Goal: Understand process/instructions: Learn about a topic

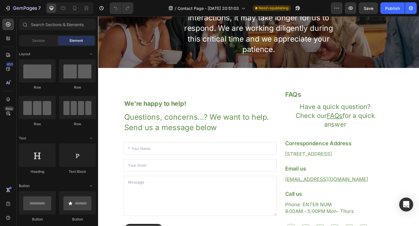
scroll to position [70, 0]
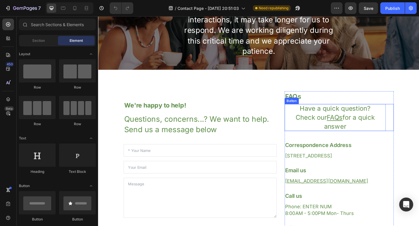
click at [401, 124] on p "Have a quick question? Check our FAQs for a quick answer" at bounding box center [356, 126] width 110 height 29
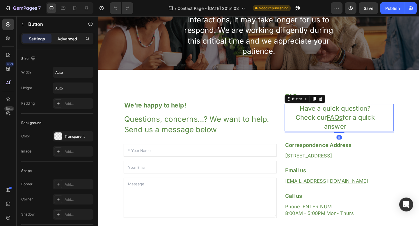
click at [71, 40] on p "Advanced" at bounding box center [67, 39] width 20 height 6
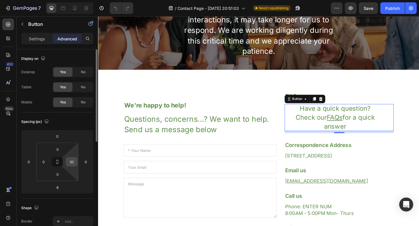
click at [70, 164] on input "30" at bounding box center [71, 162] width 9 height 9
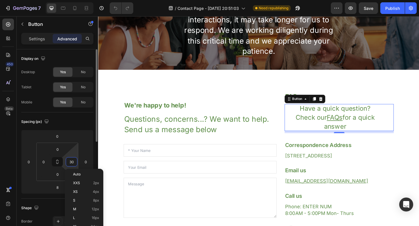
click at [70, 164] on input "30" at bounding box center [71, 162] width 9 height 9
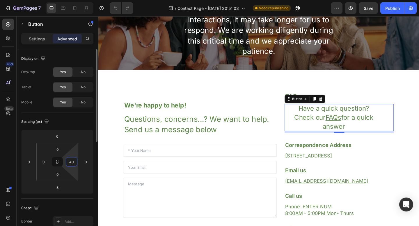
type input "4"
type input "5"
type input "6"
type input "7"
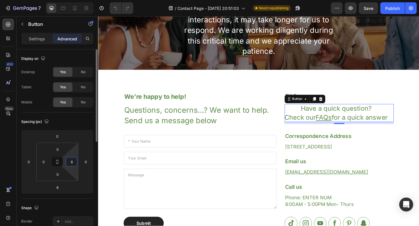
type input "89"
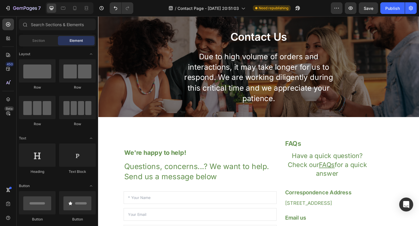
scroll to position [0, 0]
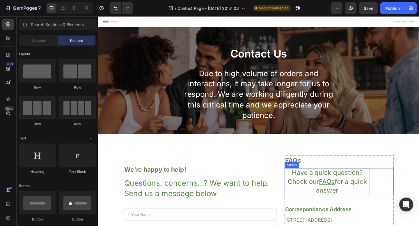
click at [347, 189] on p "Have a quick question? Check our FAQs for a quick answer" at bounding box center [347, 196] width 93 height 29
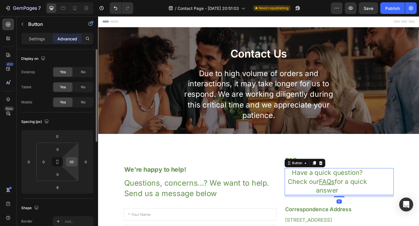
click at [69, 164] on input "89" at bounding box center [71, 162] width 9 height 9
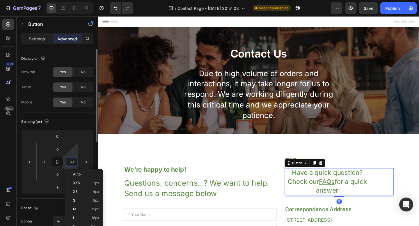
click at [70, 164] on input "89" at bounding box center [71, 162] width 9 height 9
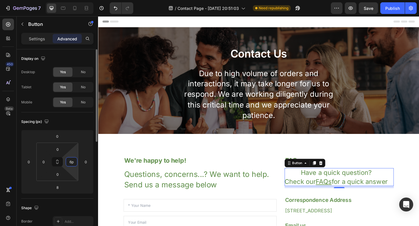
type input "6"
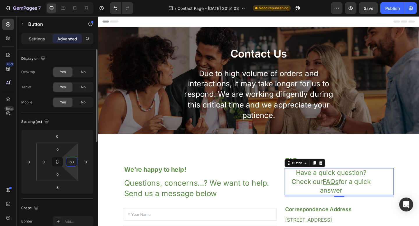
click at [72, 163] on input "60" at bounding box center [71, 162] width 9 height 9
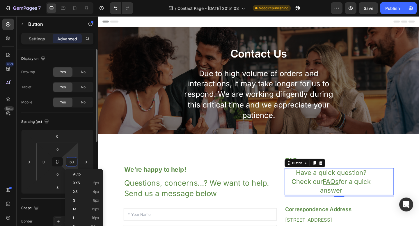
click at [72, 163] on input "60" at bounding box center [71, 162] width 9 height 9
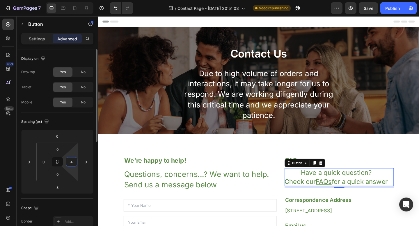
type input "40"
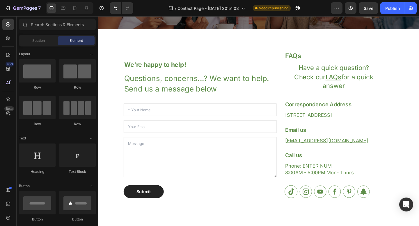
scroll to position [115, 0]
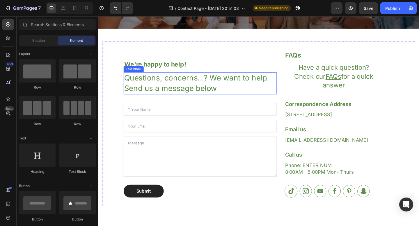
click at [175, 95] on p "Questions, concerns...? We want to help. Send us a message below" at bounding box center [208, 89] width 165 height 23
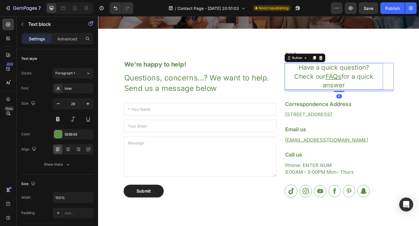
click at [319, 83] on p "Have a quick question? Check our FAQs for a quick answer" at bounding box center [354, 81] width 107 height 29
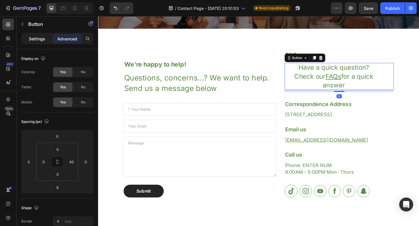
click at [42, 38] on p "Settings" at bounding box center [37, 39] width 16 height 6
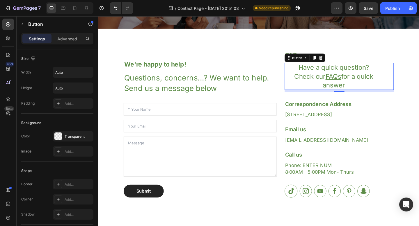
scroll to position [193, 0]
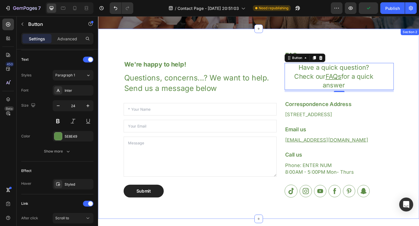
drag, startPoint x: 196, startPoint y: 107, endPoint x: 98, endPoint y: 118, distance: 98.0
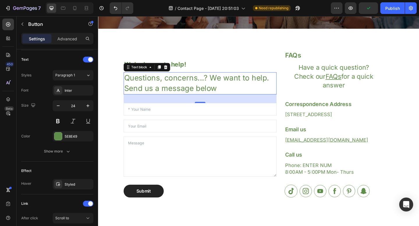
click at [188, 92] on p "Questions, concerns...? We want to help. Send us a message below" at bounding box center [208, 89] width 165 height 23
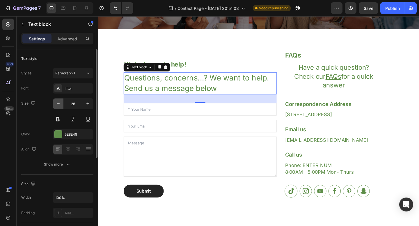
click at [60, 102] on icon "button" at bounding box center [58, 104] width 6 height 6
type input "26"
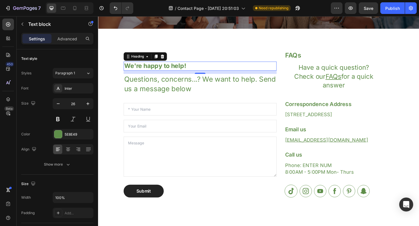
click at [187, 72] on p "We're happy to help!" at bounding box center [208, 70] width 165 height 9
click at [87, 101] on icon "button" at bounding box center [88, 104] width 6 height 6
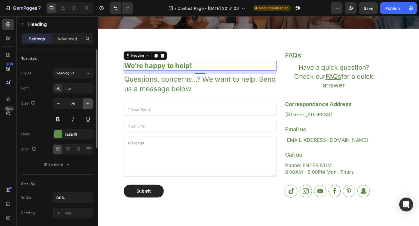
click at [87, 101] on icon "button" at bounding box center [88, 104] width 6 height 6
type input "28"
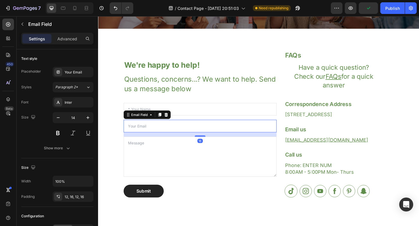
click at [233, 141] on input "email" at bounding box center [209, 136] width 166 height 14
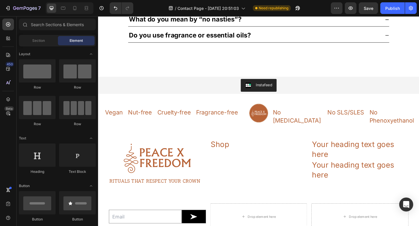
scroll to position [533, 0]
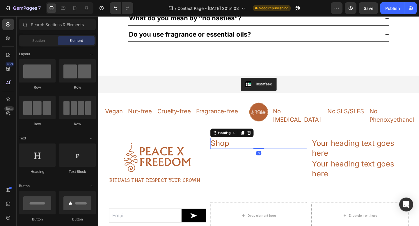
click at [236, 149] on h2 "Shop" at bounding box center [273, 155] width 106 height 12
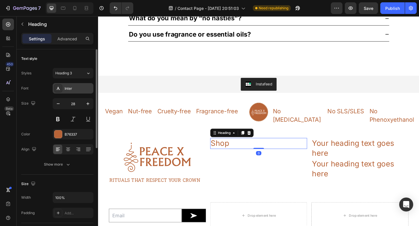
click at [74, 85] on div "Inter" at bounding box center [73, 88] width 41 height 10
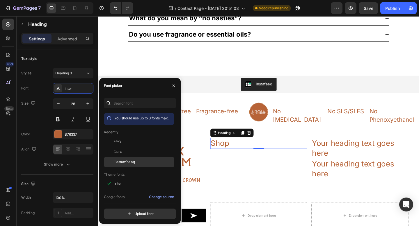
click at [148, 163] on div "Battambang" at bounding box center [143, 162] width 59 height 5
click at [274, 149] on h2 "Shop" at bounding box center [273, 155] width 106 height 12
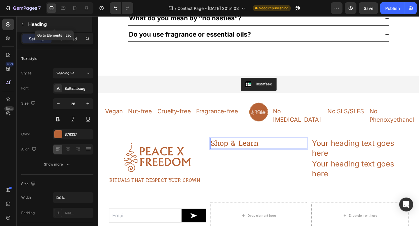
click at [24, 26] on button "button" at bounding box center [22, 23] width 9 height 9
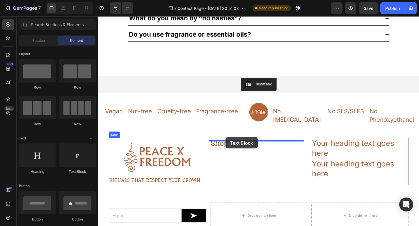
drag, startPoint x: 169, startPoint y: 173, endPoint x: 237, endPoint y: 148, distance: 72.4
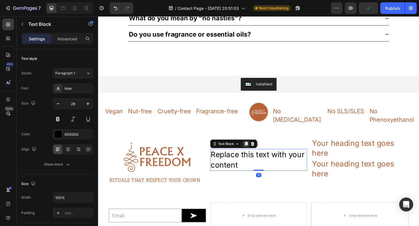
click at [258, 153] on icon at bounding box center [258, 155] width 3 height 4
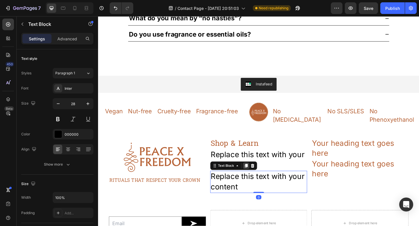
click at [259, 177] on icon at bounding box center [258, 179] width 3 height 4
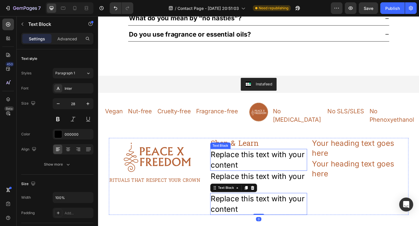
click at [256, 161] on div "Replace this text with your content" at bounding box center [273, 173] width 106 height 24
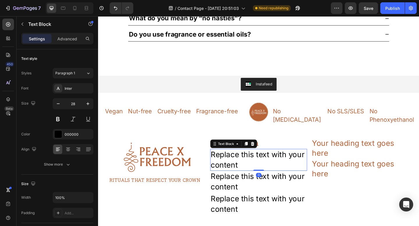
click at [256, 161] on div "Replace this text with your content" at bounding box center [273, 173] width 106 height 24
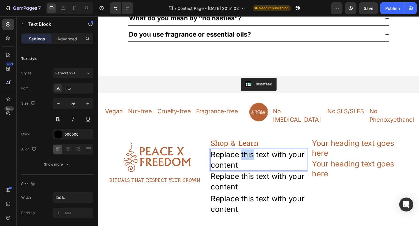
click at [256, 161] on p "Replace this text with your content" at bounding box center [273, 172] width 104 height 23
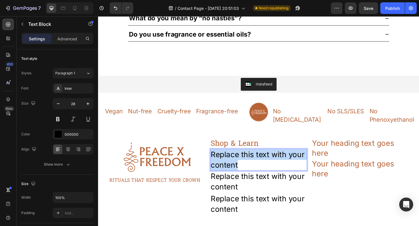
click at [256, 161] on p "Replace this text with your content" at bounding box center [273, 172] width 104 height 23
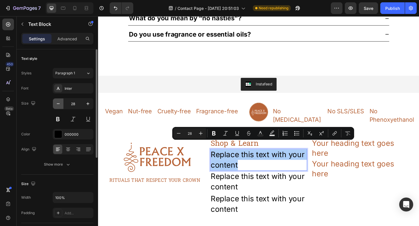
click at [57, 102] on icon "button" at bounding box center [58, 104] width 6 height 6
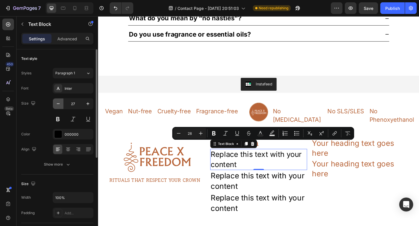
click at [57, 102] on icon "button" at bounding box center [58, 104] width 6 height 6
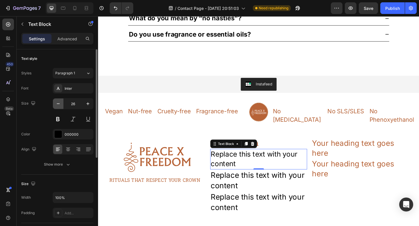
click at [57, 102] on icon "button" at bounding box center [58, 104] width 6 height 6
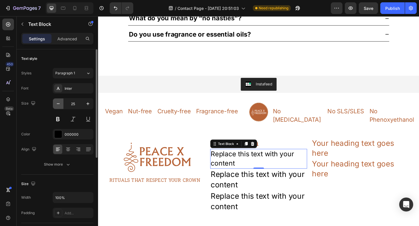
click at [57, 102] on icon "button" at bounding box center [58, 104] width 6 height 6
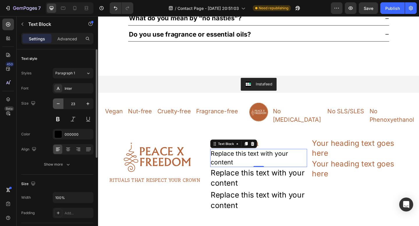
click at [57, 102] on icon "button" at bounding box center [58, 104] width 6 height 6
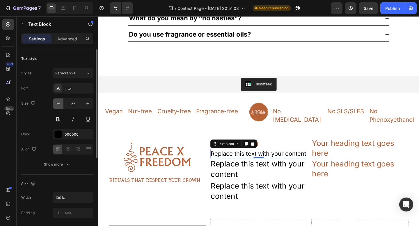
click at [57, 102] on icon "button" at bounding box center [58, 104] width 6 height 6
type input "21"
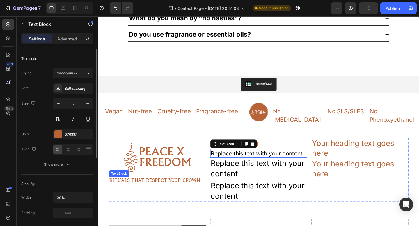
click at [196, 192] on p "RITUALS THAT RESPECT YOUR CROWN" at bounding box center [162, 195] width 104 height 7
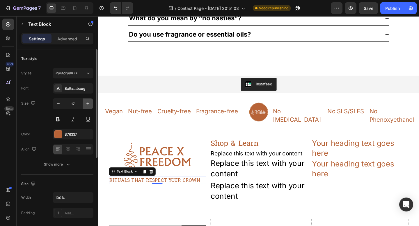
click at [87, 104] on icon "button" at bounding box center [87, 103] width 3 height 3
type input "18"
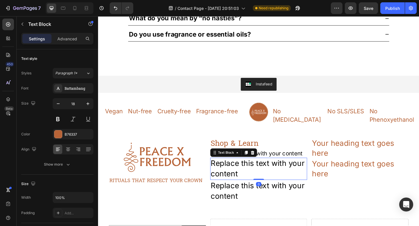
click at [272, 170] on div "Replace this text with your content" at bounding box center [273, 182] width 106 height 24
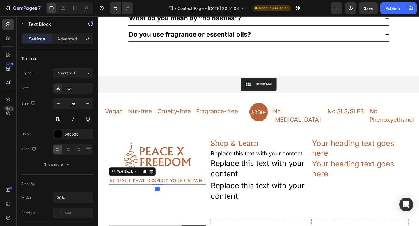
click at [189, 192] on p "RITUALS THAT RESPECT YOUR CROWN" at bounding box center [162, 195] width 104 height 7
click at [259, 161] on div "Replace this text with your content" at bounding box center [273, 166] width 106 height 10
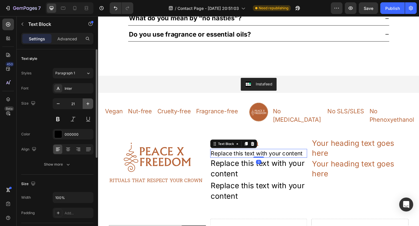
click at [90, 103] on icon "button" at bounding box center [88, 104] width 6 height 6
type input "22"
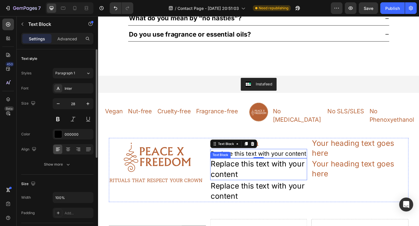
click at [230, 176] on div "Replace this text with your content" at bounding box center [273, 183] width 106 height 24
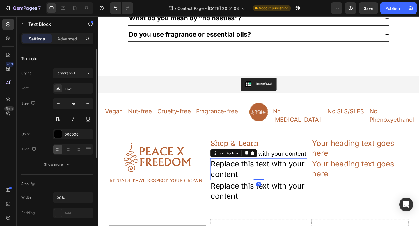
click at [230, 176] on div "Replace this text with your content" at bounding box center [273, 183] width 106 height 24
click at [230, 176] on p "Replace this text with your content" at bounding box center [273, 183] width 104 height 23
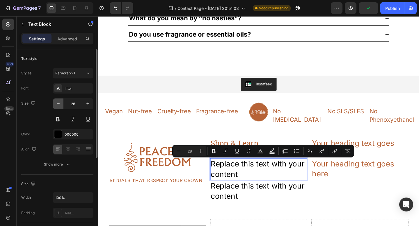
click at [58, 103] on icon "button" at bounding box center [58, 104] width 6 height 6
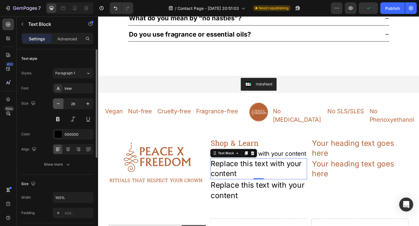
click at [58, 103] on icon "button" at bounding box center [58, 104] width 6 height 6
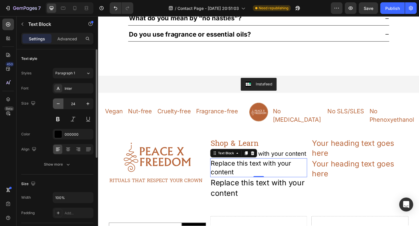
click at [58, 103] on icon "button" at bounding box center [58, 104] width 6 height 6
type input "22"
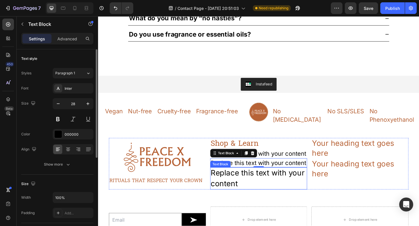
click at [239, 196] on div "Replace this text with your content" at bounding box center [273, 193] width 106 height 24
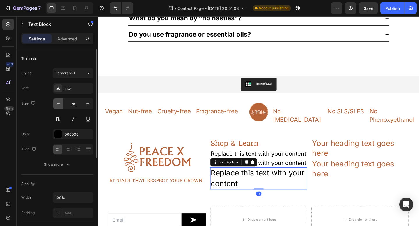
click at [61, 105] on button "button" at bounding box center [58, 104] width 10 height 10
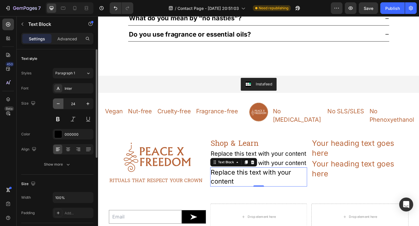
click at [61, 105] on button "button" at bounding box center [58, 104] width 10 height 10
type input "22"
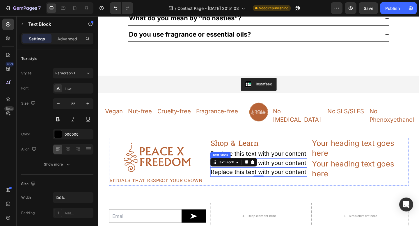
click at [277, 175] on p "Replace this text with your content" at bounding box center [273, 176] width 104 height 9
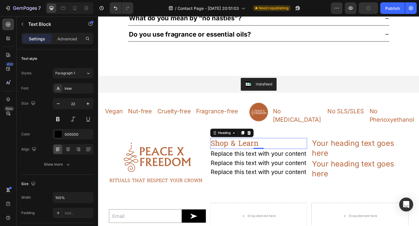
click at [243, 150] on p "Shop & Learn" at bounding box center [273, 155] width 104 height 10
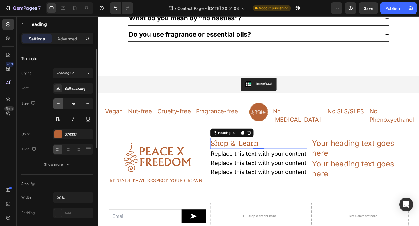
click at [59, 105] on icon "button" at bounding box center [58, 104] width 6 height 6
type input "24"
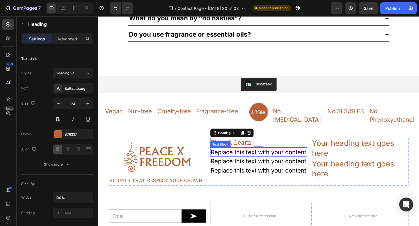
click at [235, 161] on p "Replace this text with your content" at bounding box center [273, 164] width 104 height 9
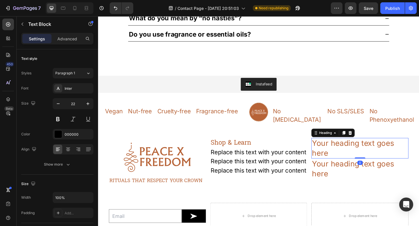
click at [368, 149] on h2 "Your heading text goes here" at bounding box center [383, 160] width 106 height 22
click at [369, 140] on div at bounding box center [372, 143] width 7 height 7
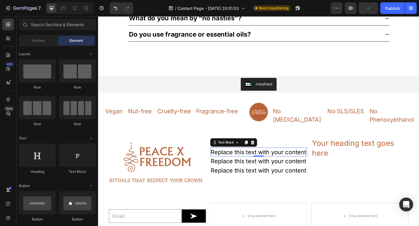
click at [253, 160] on p "Replace this text with your content" at bounding box center [273, 164] width 104 height 9
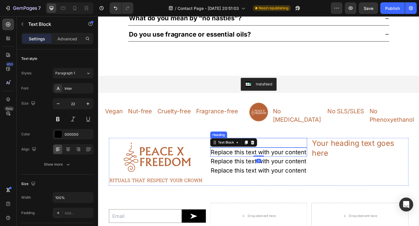
click at [299, 150] on p "Shop & Learn" at bounding box center [273, 154] width 104 height 9
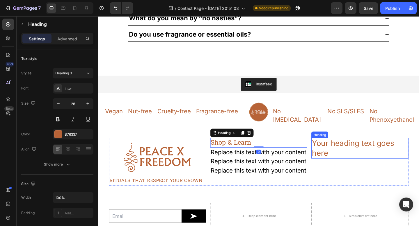
click at [375, 155] on h2 "Your heading text goes here" at bounding box center [383, 160] width 106 height 22
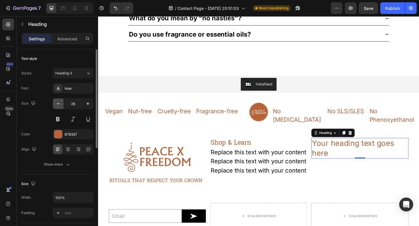
click at [60, 106] on icon "button" at bounding box center [58, 104] width 6 height 6
type input "24"
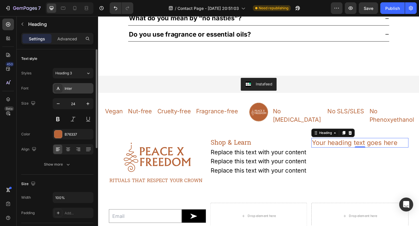
click at [70, 88] on div "Inter" at bounding box center [78, 88] width 27 height 5
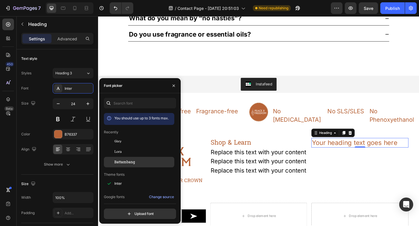
click at [124, 161] on span "Battambang" at bounding box center [124, 162] width 21 height 5
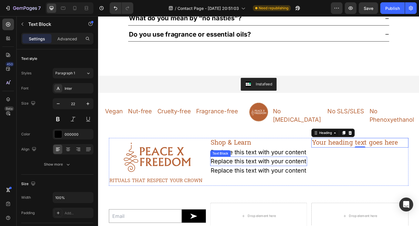
click at [280, 179] on p "Replace this text with your content" at bounding box center [273, 174] width 104 height 9
click at [353, 149] on h2 "Your heading text goes here" at bounding box center [383, 154] width 106 height 10
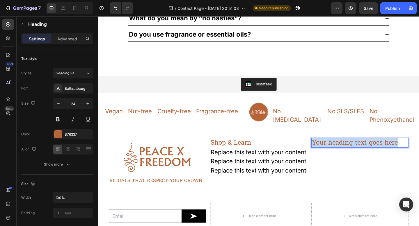
click at [353, 150] on p "Your heading text goes here" at bounding box center [382, 154] width 104 height 9
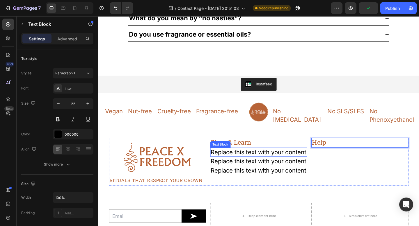
click at [270, 164] on p "Replace this text with your content" at bounding box center [273, 164] width 104 height 9
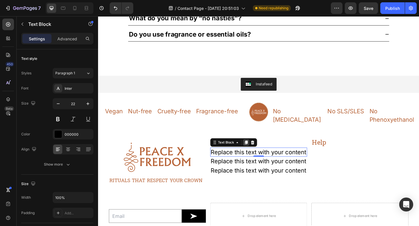
click at [257, 152] on icon at bounding box center [259, 154] width 5 height 5
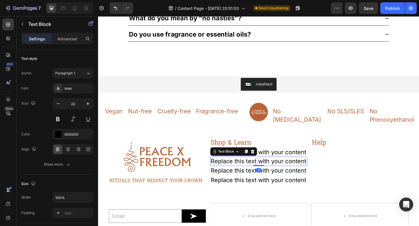
click at [277, 189] on p "Replace this text with your content" at bounding box center [273, 184] width 104 height 9
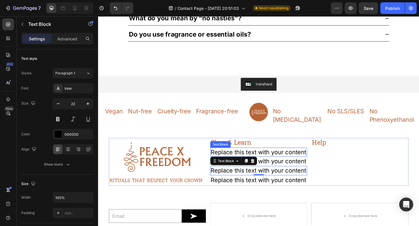
click at [275, 166] on p "Replace this text with your content" at bounding box center [273, 164] width 104 height 9
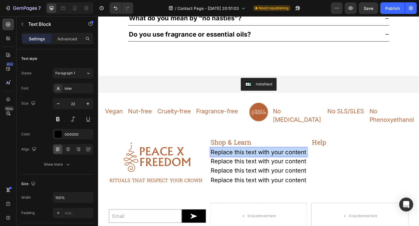
click at [275, 166] on p "Replace this text with your content" at bounding box center [273, 164] width 104 height 9
click at [286, 200] on div "Replace this text with your content" at bounding box center [273, 195] width 106 height 10
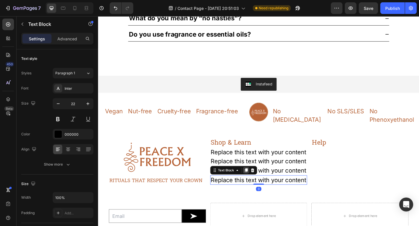
click at [257, 186] on icon at bounding box center [258, 184] width 3 height 4
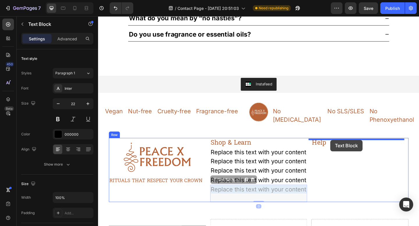
drag, startPoint x: 278, startPoint y: 231, endPoint x: 351, endPoint y: 151, distance: 108.1
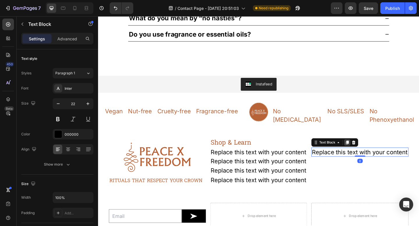
click at [367, 152] on icon at bounding box center [369, 154] width 5 height 5
click at [363, 159] on div "Replace this text with your content" at bounding box center [383, 164] width 106 height 10
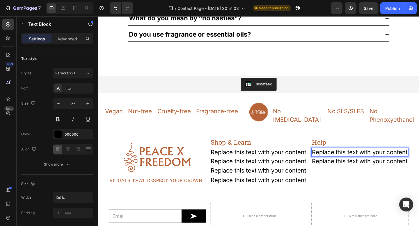
click at [363, 159] on div "Replace this text with your content" at bounding box center [383, 164] width 106 height 10
click at [363, 160] on p "Replace this text with your content" at bounding box center [382, 164] width 104 height 9
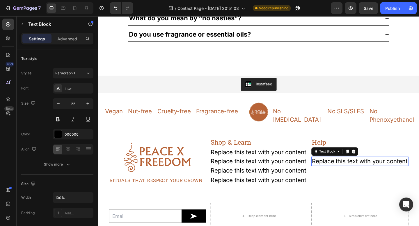
click at [366, 169] on div "Replace this text with your content" at bounding box center [383, 174] width 106 height 10
click at [341, 150] on p "Help" at bounding box center [382, 154] width 104 height 9
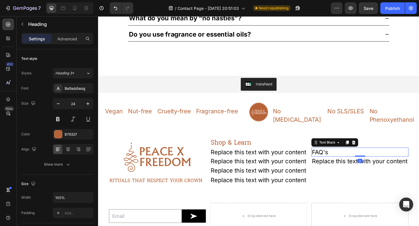
click at [342, 160] on p "FAQ's" at bounding box center [382, 164] width 104 height 9
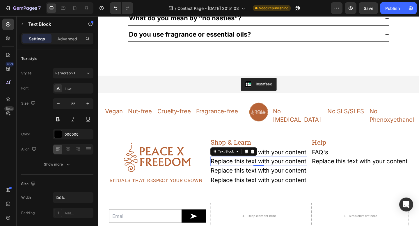
click at [252, 180] on div "Replace this text with your content" at bounding box center [273, 174] width 106 height 10
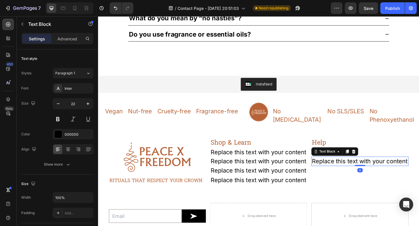
click at [346, 172] on div "Replace this text with your content" at bounding box center [383, 174] width 106 height 10
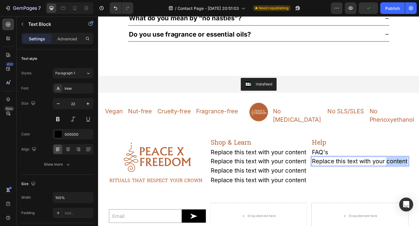
click at [346, 172] on p "Replace this text with your content" at bounding box center [382, 174] width 104 height 9
click at [345, 170] on p "Shipping & Returns" at bounding box center [382, 174] width 104 height 9
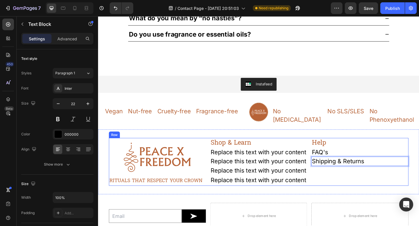
click at [354, 190] on div "Help Heading FAQ's Text Block Shipping & Returns Text Block 0" at bounding box center [383, 175] width 106 height 52
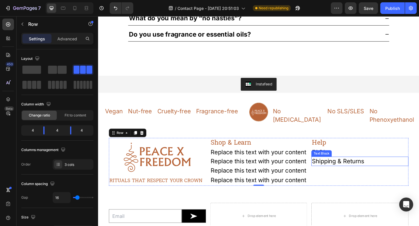
click at [354, 170] on p "Shipping & Returns" at bounding box center [382, 174] width 104 height 9
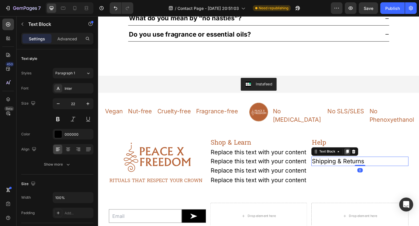
click at [367, 162] on icon at bounding box center [368, 164] width 3 height 4
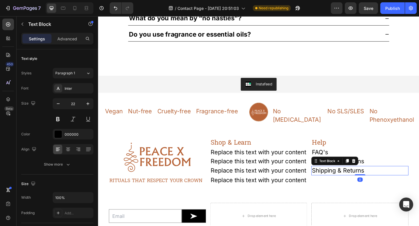
click at [365, 160] on p "FAQ's" at bounding box center [382, 164] width 104 height 9
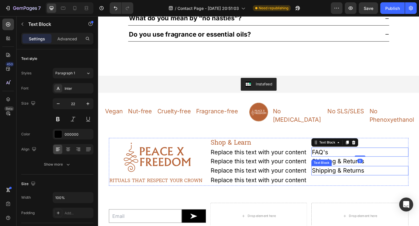
click at [358, 180] on p "Shipping & Returns" at bounding box center [382, 184] width 104 height 9
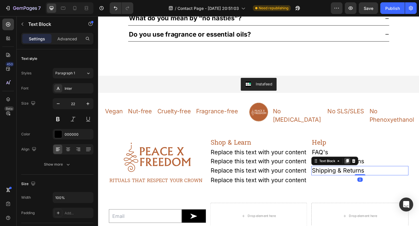
click at [367, 172] on icon at bounding box center [368, 174] width 3 height 4
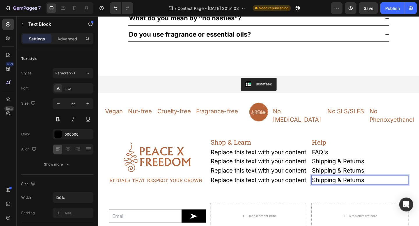
click at [361, 190] on p "Shipping & Returns" at bounding box center [382, 194] width 104 height 9
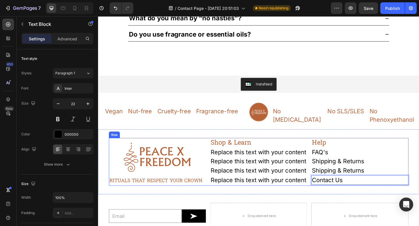
click at [371, 199] on div "Help Heading FAQ's Text Block Shipping & Returns Text Block Shipping & Returns …" at bounding box center [383, 175] width 106 height 52
